Goal: Information Seeking & Learning: Find specific fact

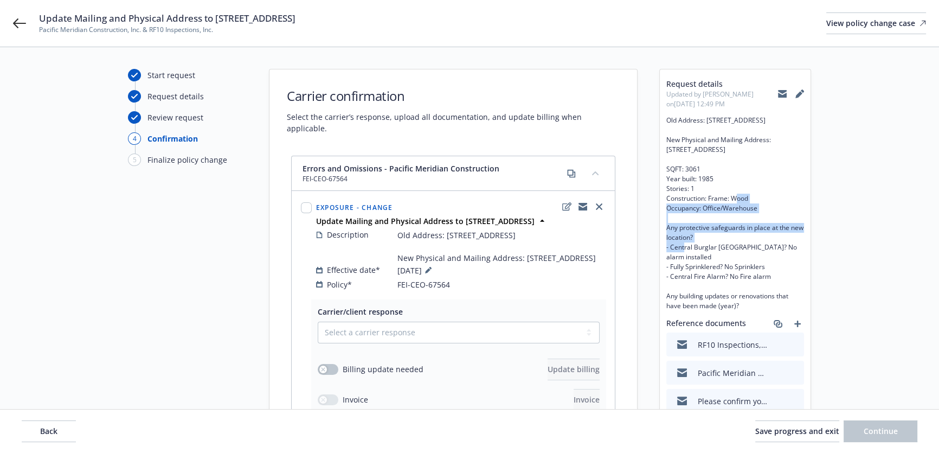
scroll to position [136, 0]
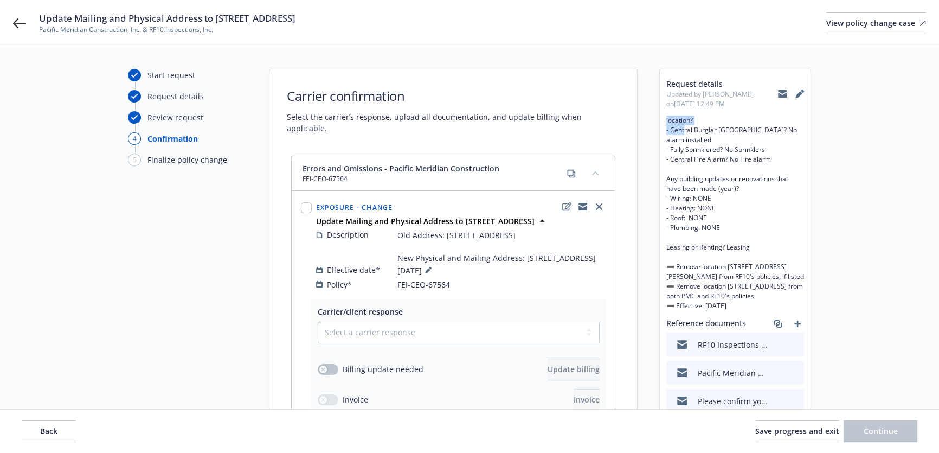
click at [778, 94] on icon at bounding box center [782, 94] width 9 height 5
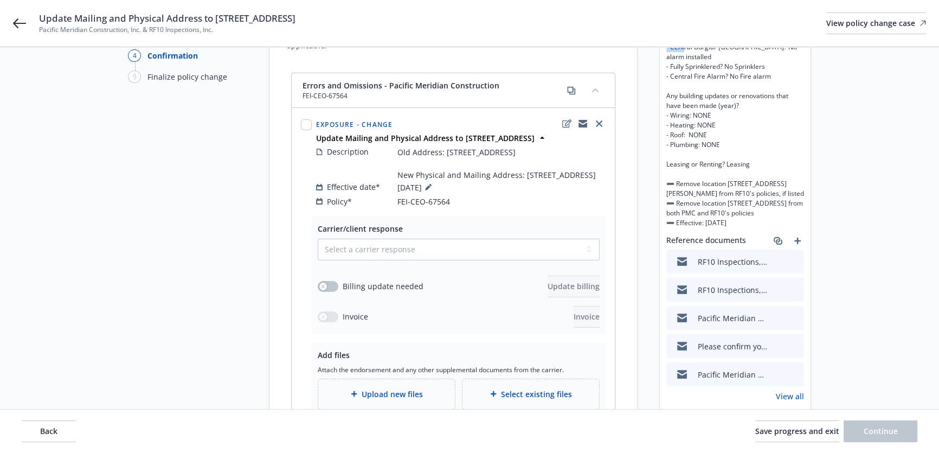
scroll to position [197, 0]
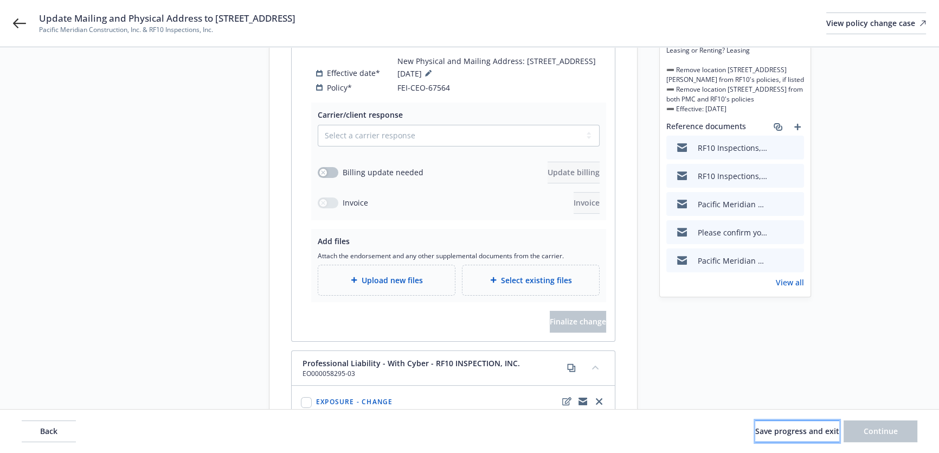
click at [769, 425] on button "Save progress and exit" at bounding box center [797, 431] width 84 height 22
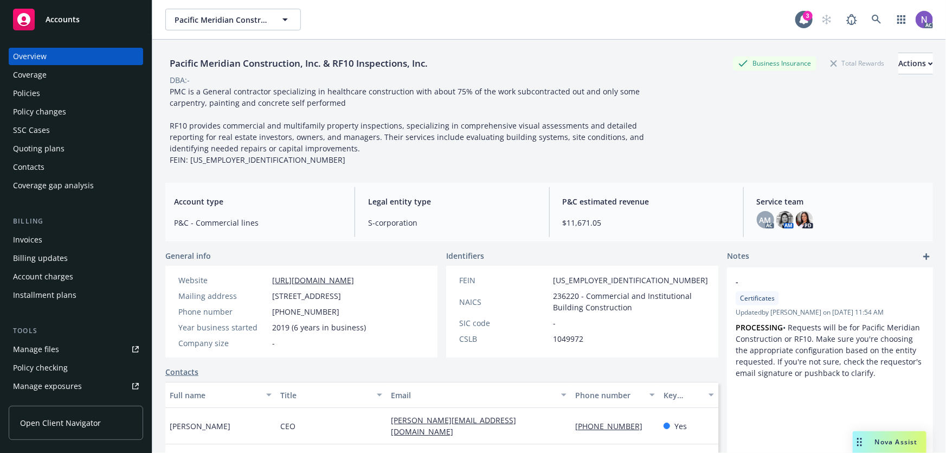
click at [87, 99] on div "Policies" at bounding box center [76, 93] width 126 height 17
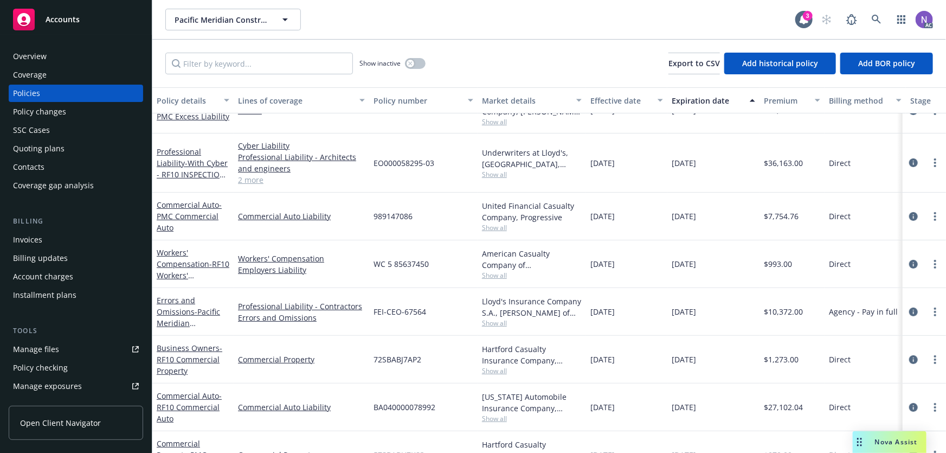
scroll to position [98, 0]
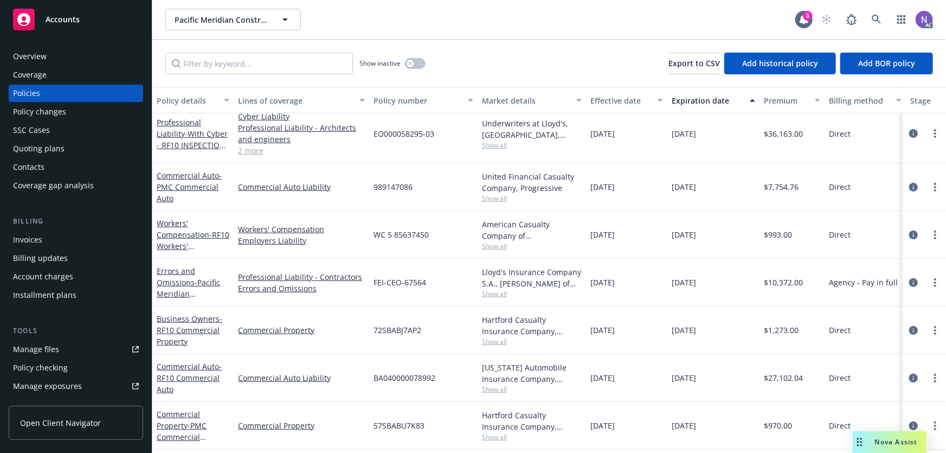
click at [909, 374] on icon "circleInformation" at bounding box center [913, 378] width 9 height 9
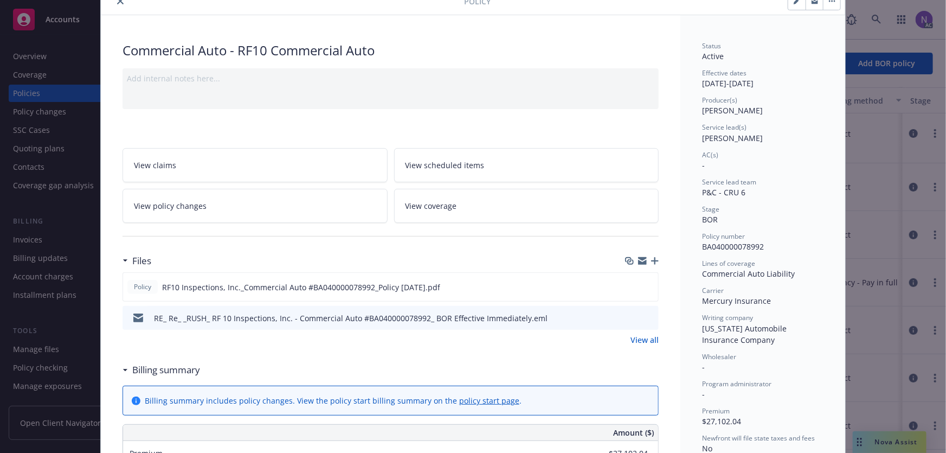
scroll to position [49, 0]
click at [742, 243] on span "BA040000078992" at bounding box center [733, 245] width 62 height 10
click at [743, 243] on span "BA040000078992" at bounding box center [733, 245] width 62 height 10
copy span "BA040000078992"
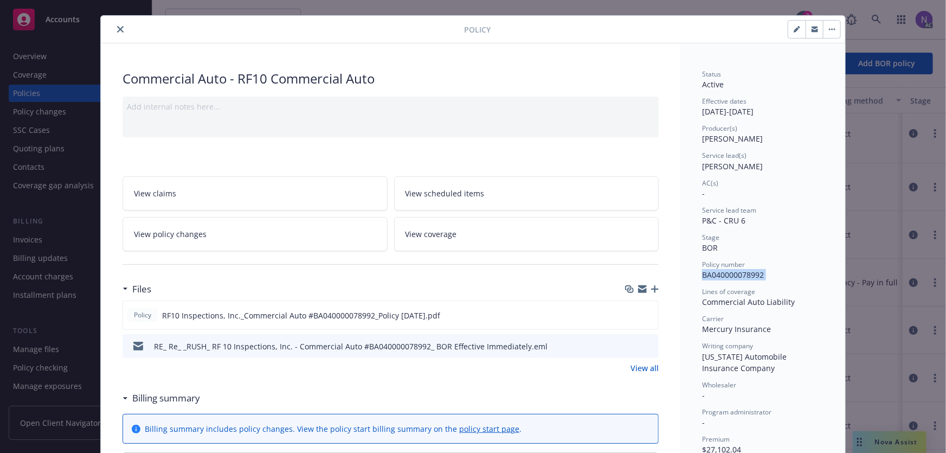
scroll to position [0, 0]
